Goal: Transaction & Acquisition: Purchase product/service

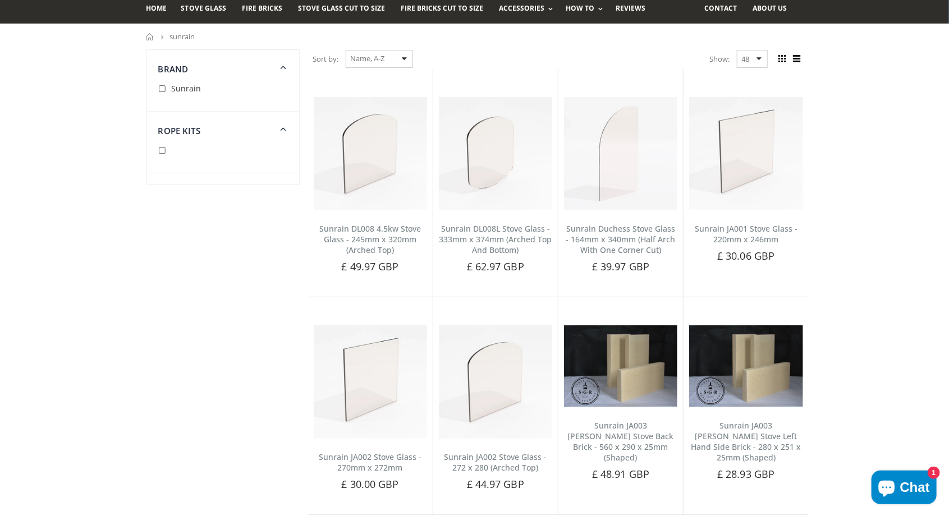
scroll to position [78, 0]
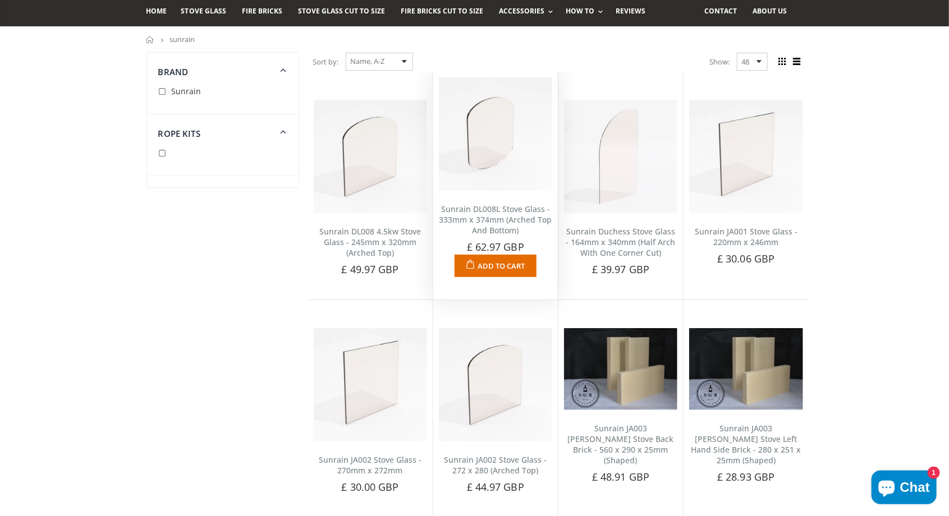
click at [514, 236] on link "Sunrain DL008L Stove Glass - 333mm x 374mm (Arched Top And Bottom)" at bounding box center [495, 220] width 113 height 32
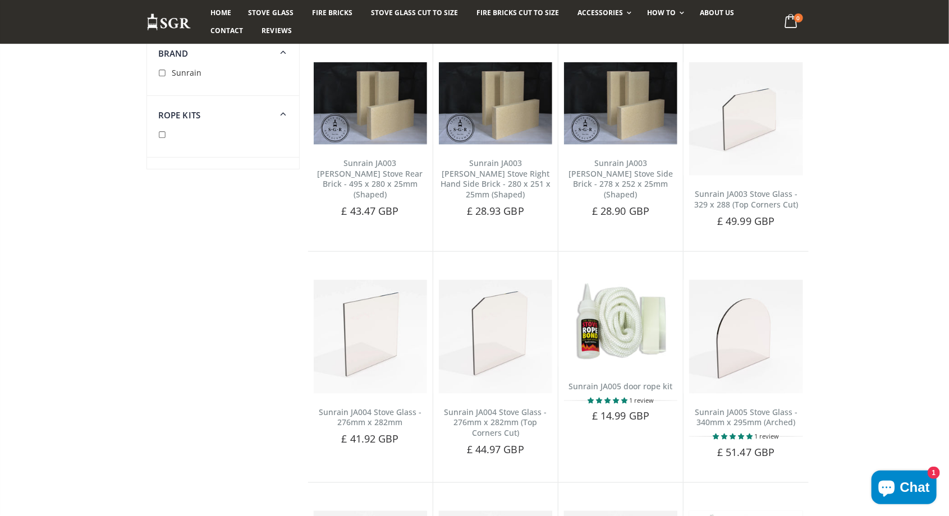
scroll to position [564, 0]
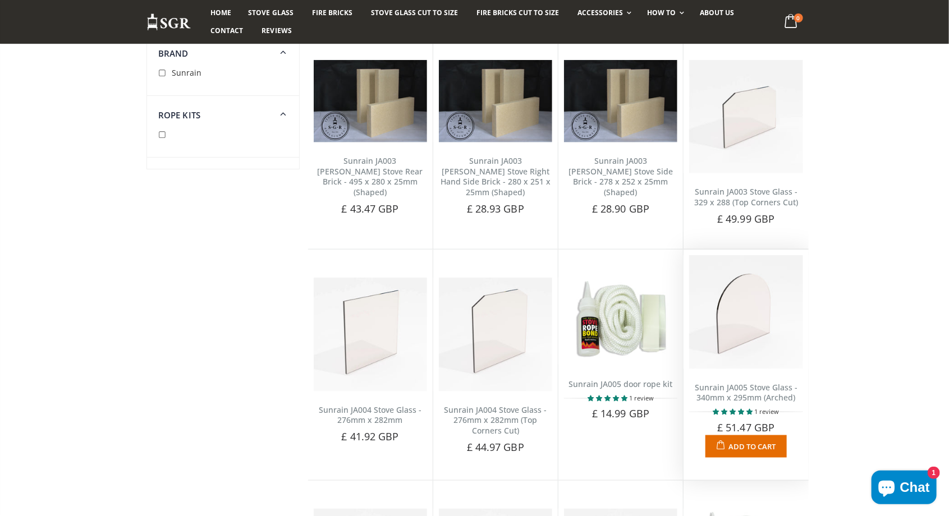
click at [764, 358] on img at bounding box center [745, 311] width 113 height 113
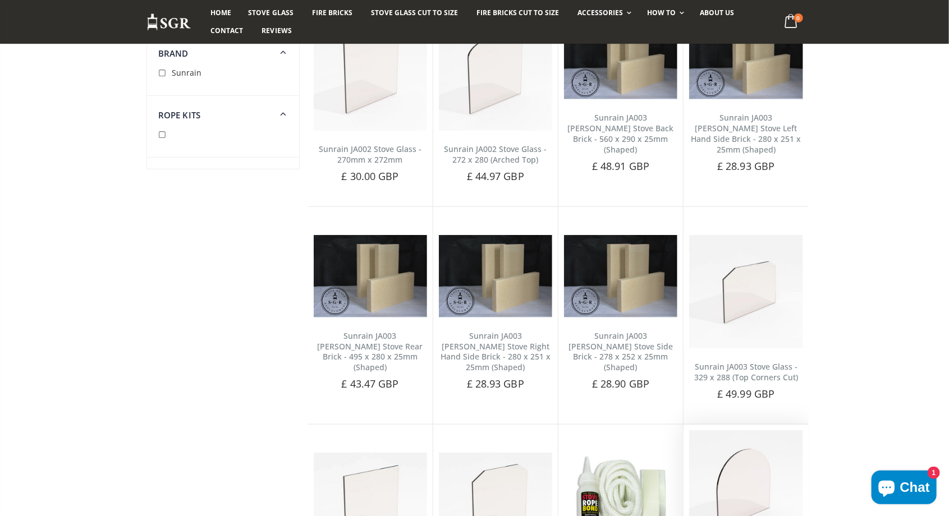
scroll to position [0, 0]
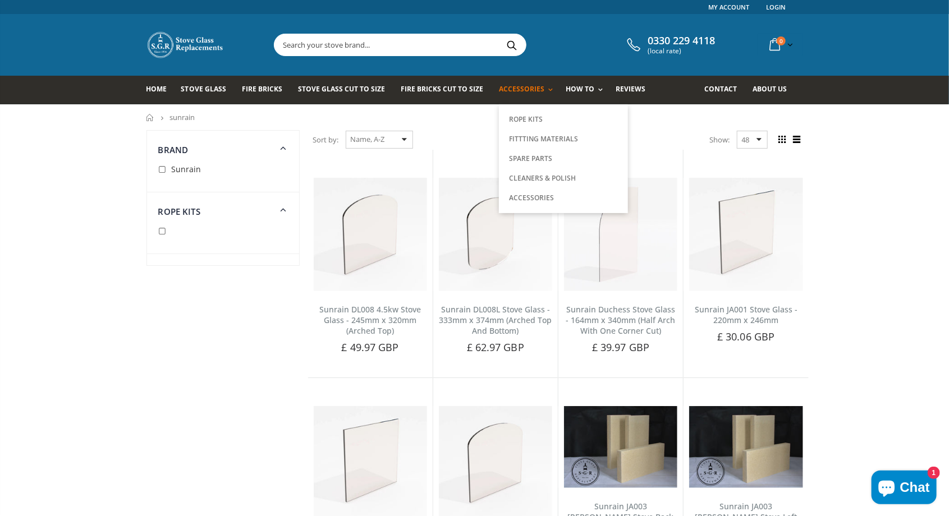
click at [526, 99] on link "Accessories" at bounding box center [528, 90] width 59 height 29
click at [563, 140] on link "Fittting Materials" at bounding box center [563, 139] width 114 height 20
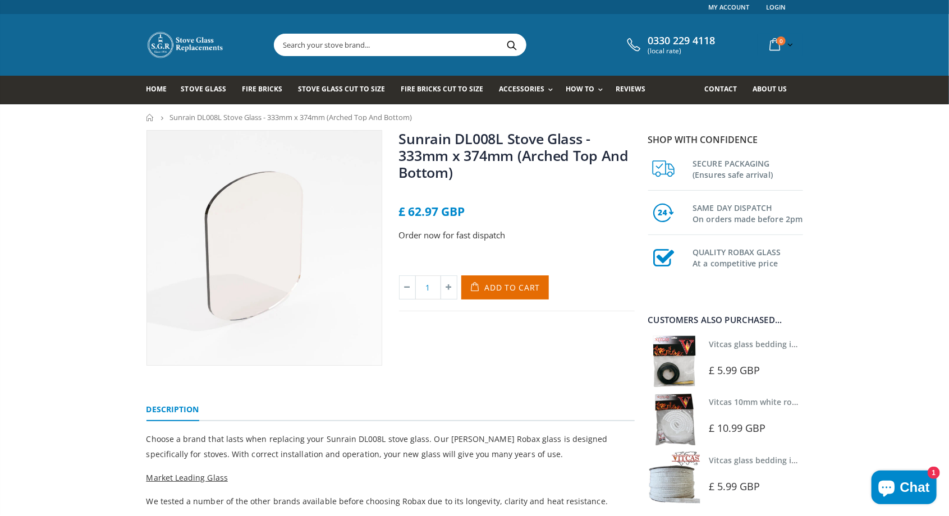
click at [318, 280] on img at bounding box center [264, 248] width 234 height 234
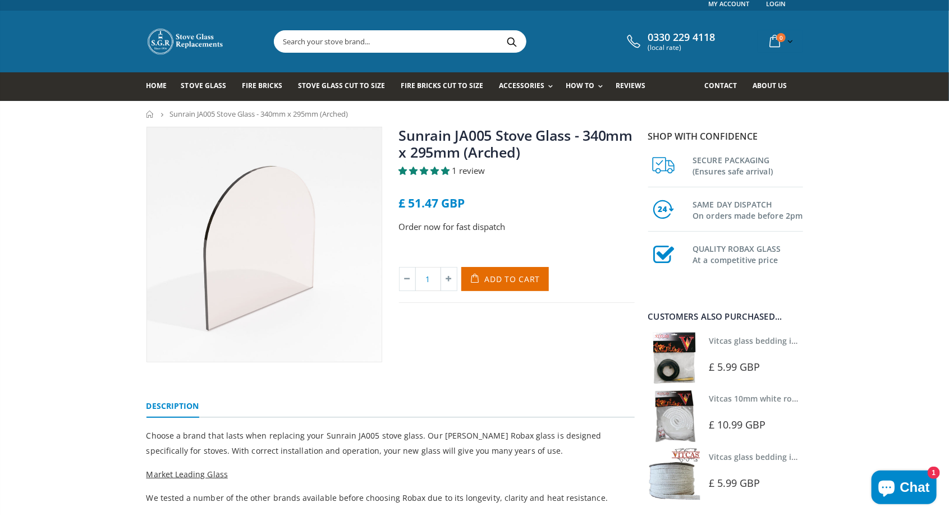
scroll to position [4, 0]
click at [348, 86] on span "Stove Glass Cut To Size" at bounding box center [341, 85] width 87 height 10
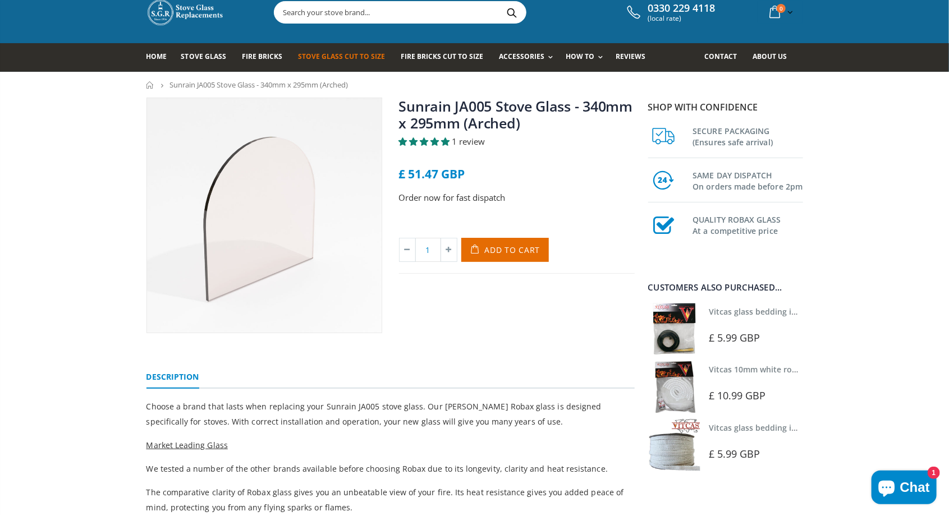
scroll to position [40, 0]
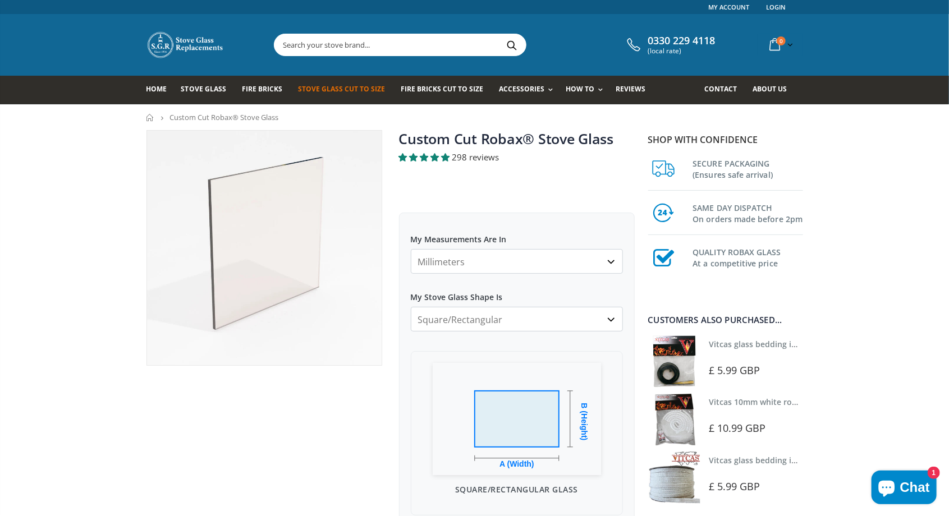
click at [618, 258] on select "Millimeters Centimeters Inches" at bounding box center [517, 261] width 212 height 25
click at [411, 249] on select "Millimeters Centimeters Inches" at bounding box center [517, 261] width 212 height 25
click at [611, 324] on select "Square/Rectangular Arched Half Arch Both Top Corners Cut Single Corner Cut All …" at bounding box center [517, 319] width 212 height 25
select select "arched"
click at [411, 307] on select "Square/Rectangular Arched Half Arch Both Top Corners Cut Single Corner Cut All …" at bounding box center [517, 319] width 212 height 25
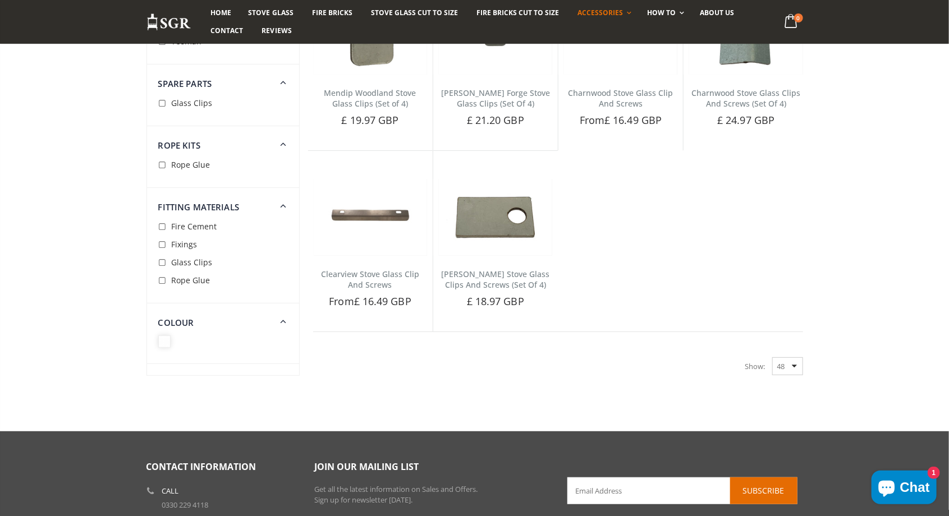
scroll to position [2337, 0]
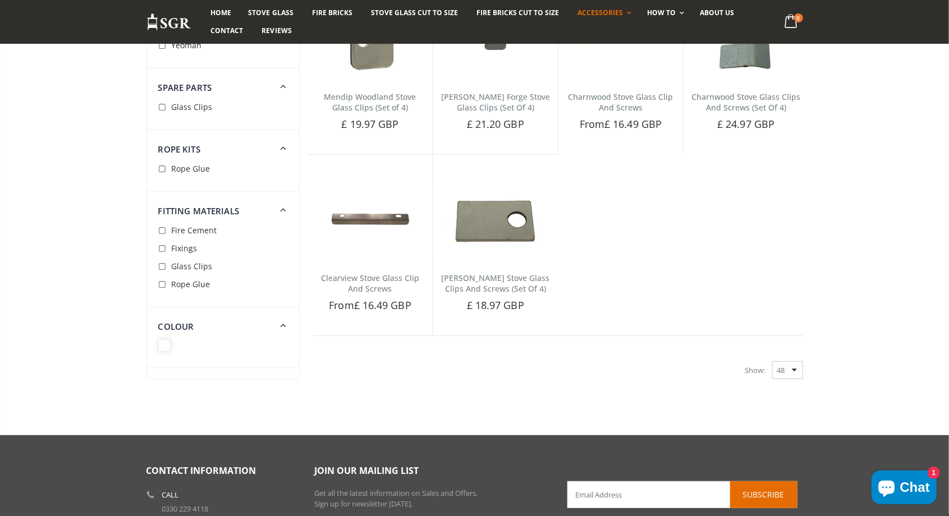
click at [795, 364] on div "Show: 48 24 36 All" at bounding box center [774, 370] width 58 height 18
click at [793, 367] on div "Show: 48 24 36 All" at bounding box center [774, 370] width 58 height 18
click at [789, 366] on select "48 24 36 All" at bounding box center [787, 370] width 31 height 18
select select "all"
click at [772, 361] on select "48 24 36 All" at bounding box center [787, 370] width 31 height 18
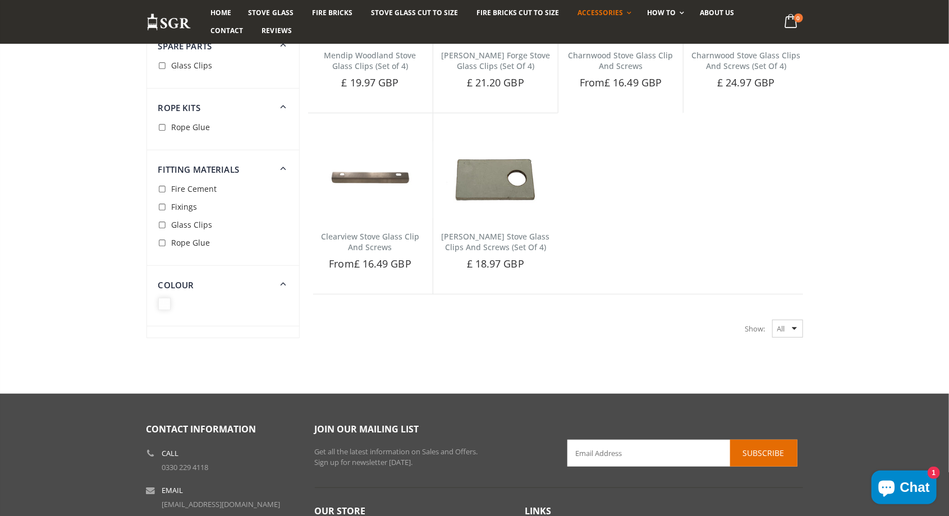
scroll to position [2337, 0]
